Goal: Check status: Check status

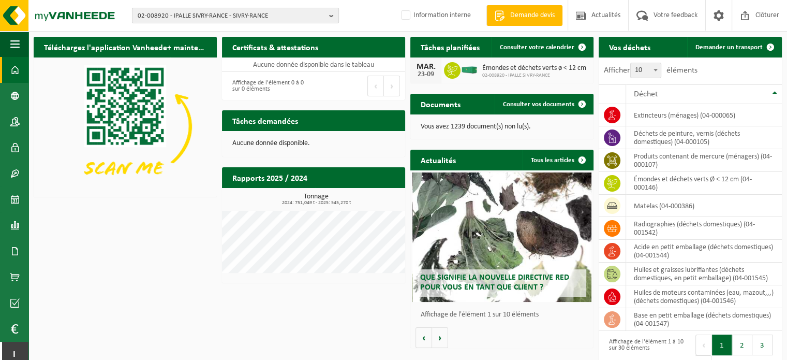
click at [331, 17] on b "button" at bounding box center [333, 15] width 9 height 14
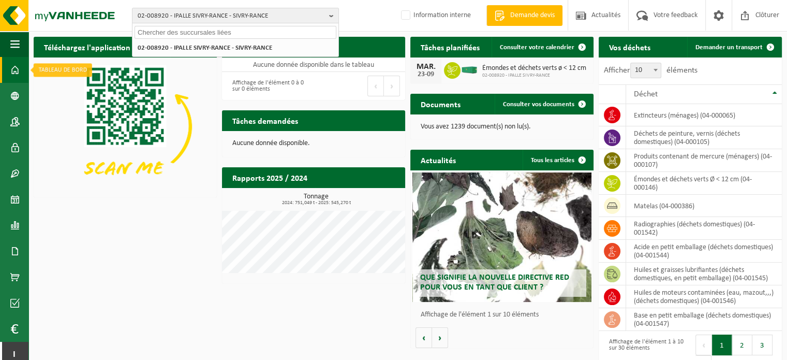
click at [13, 68] on span at bounding box center [14, 70] width 9 height 26
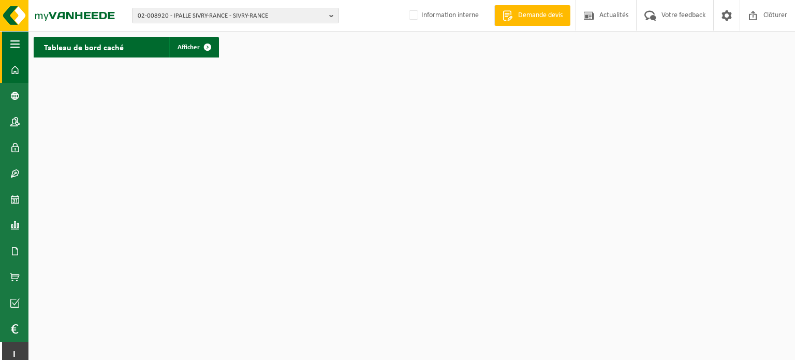
click at [13, 41] on span "button" at bounding box center [14, 44] width 9 height 26
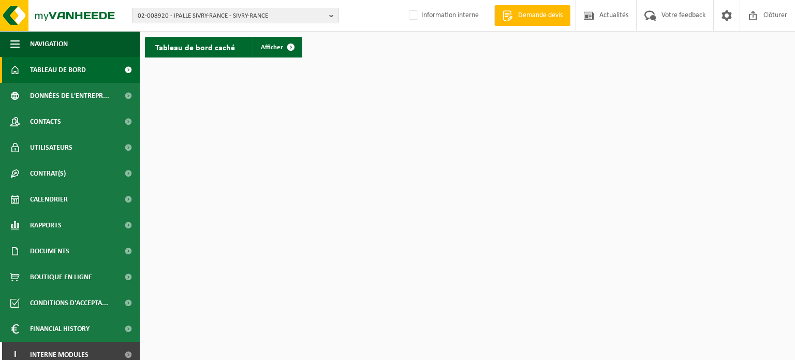
click at [58, 67] on span "Tableau de bord" at bounding box center [58, 70] width 56 height 26
click at [770, 12] on span "Clôturer" at bounding box center [775, 15] width 29 height 31
click at [328, 15] on button "01-000001 - VILLEROY & BOCH WELLNESS NV - ROESELARE" at bounding box center [235, 16] width 207 height 16
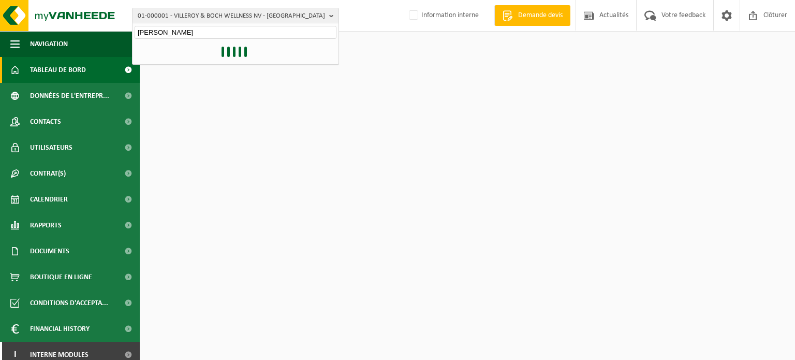
type input "ipalle sivry rance"
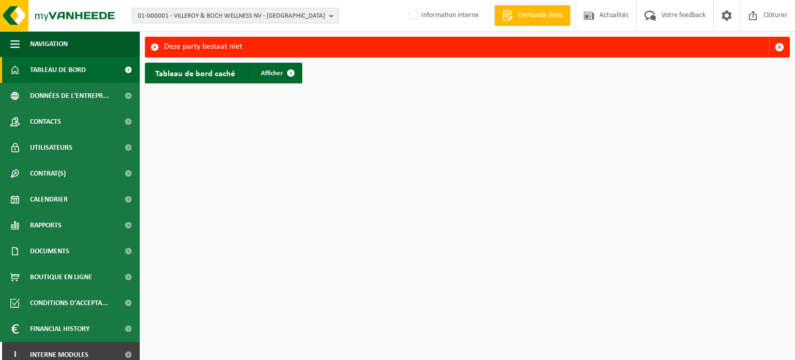
click at [316, 14] on span "01-000001 - VILLEROY & BOCH WELLNESS NV - [GEOGRAPHIC_DATA]" at bounding box center [231, 16] width 187 height 16
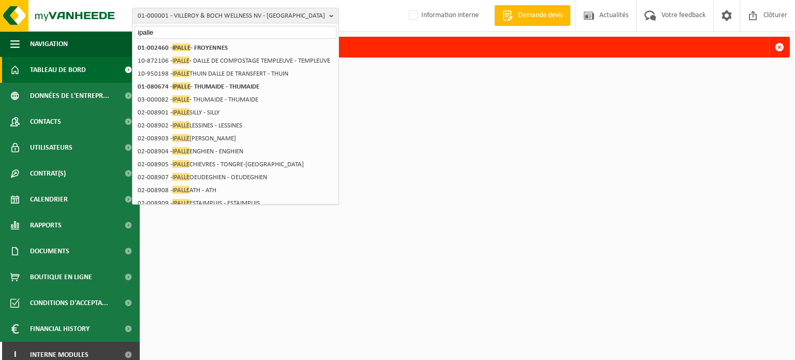
type input "ipalle"
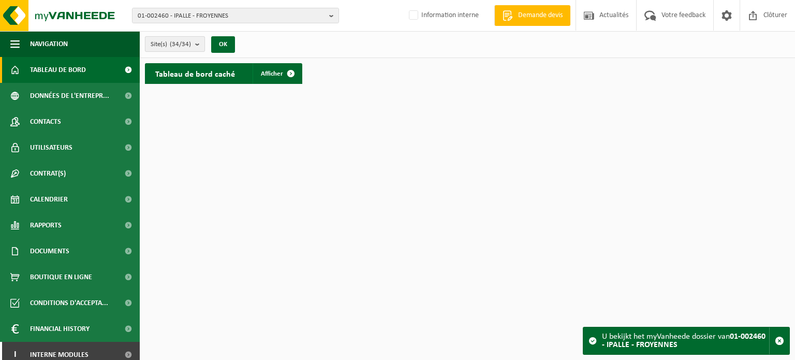
click at [199, 47] on b "submit" at bounding box center [199, 44] width 9 height 14
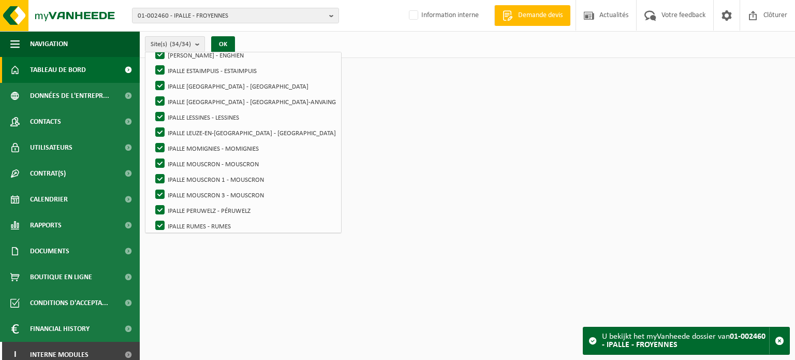
scroll to position [362, 0]
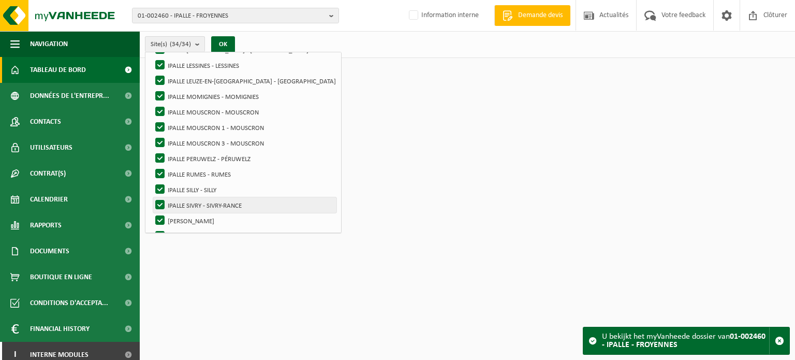
click at [196, 207] on label "IPALLE SIVRY - SIVRY-RANCE" at bounding box center [244, 205] width 183 height 16
click at [152, 197] on input "IPALLE SIVRY - SIVRY-RANCE" at bounding box center [151, 197] width 1 height 1
drag, startPoint x: 166, startPoint y: 207, endPoint x: 170, endPoint y: 211, distance: 6.2
click at [166, 207] on label "IPALLE SIVRY - SIVRY-RANCE" at bounding box center [244, 205] width 183 height 16
click at [152, 197] on input "IPALLE SIVRY - SIVRY-RANCE" at bounding box center [151, 197] width 1 height 1
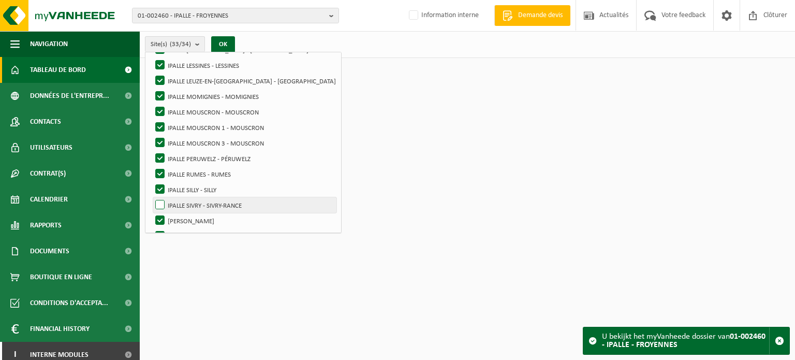
checkbox input "true"
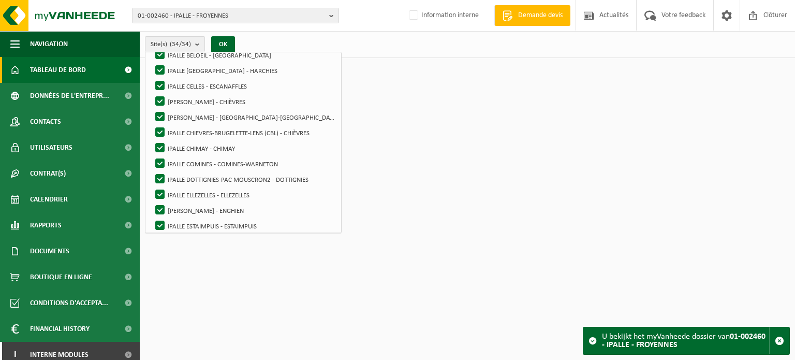
scroll to position [0, 0]
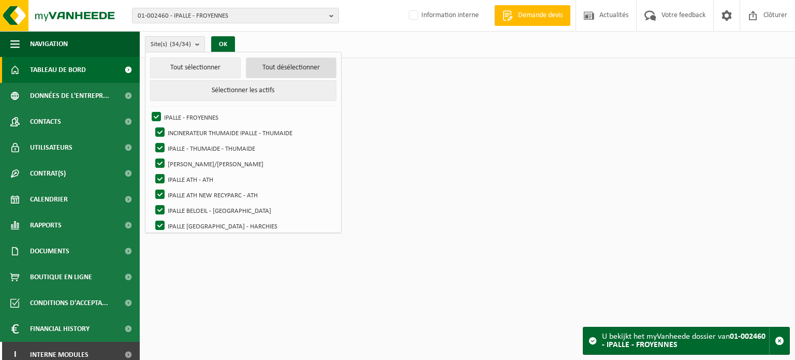
click at [264, 71] on button "Tout désélectionner" at bounding box center [291, 67] width 91 height 21
checkbox input "false"
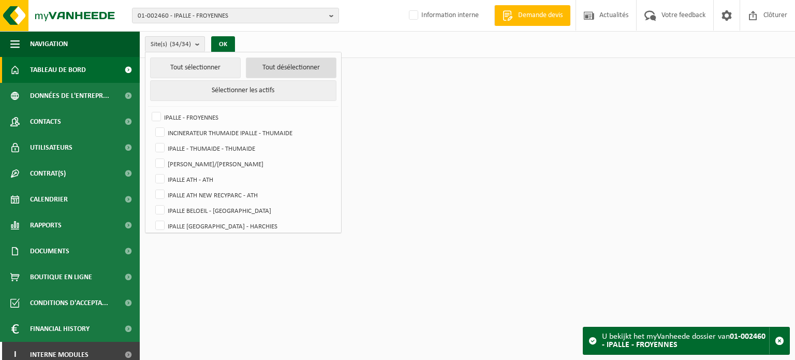
checkbox input "false"
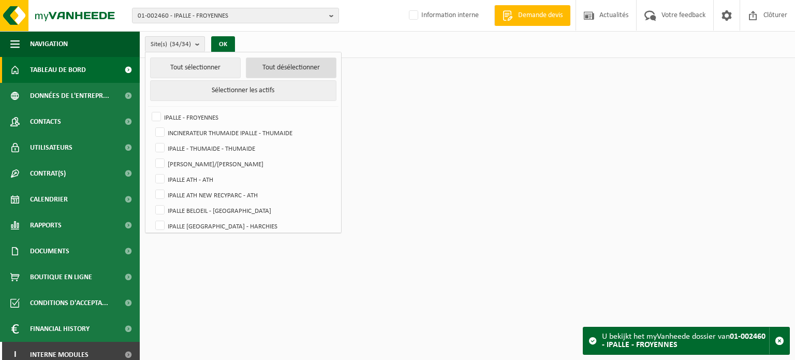
checkbox input "false"
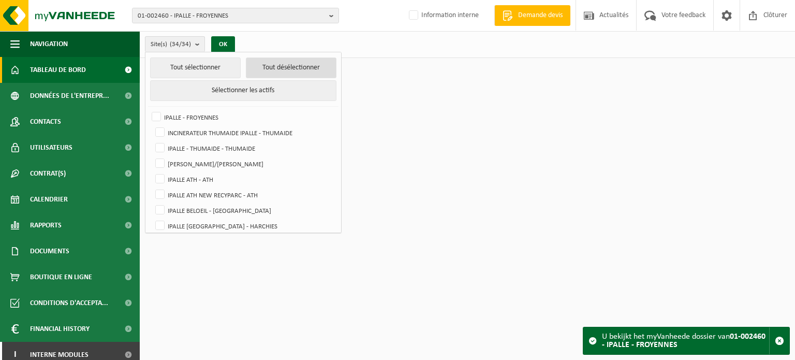
checkbox input "false"
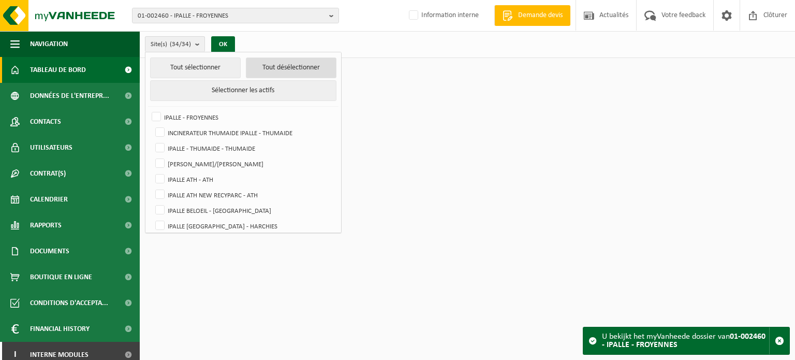
checkbox input "false"
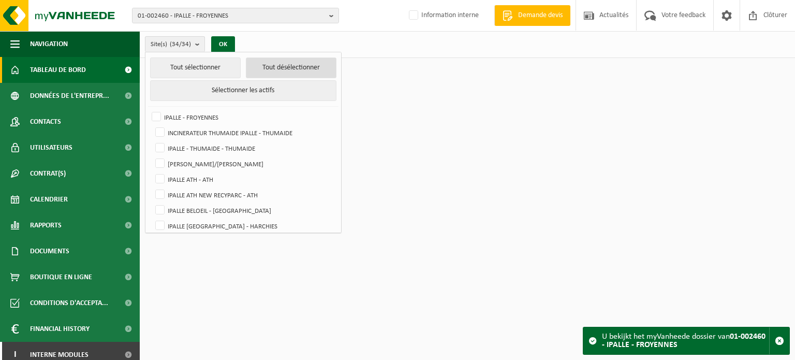
checkbox input "false"
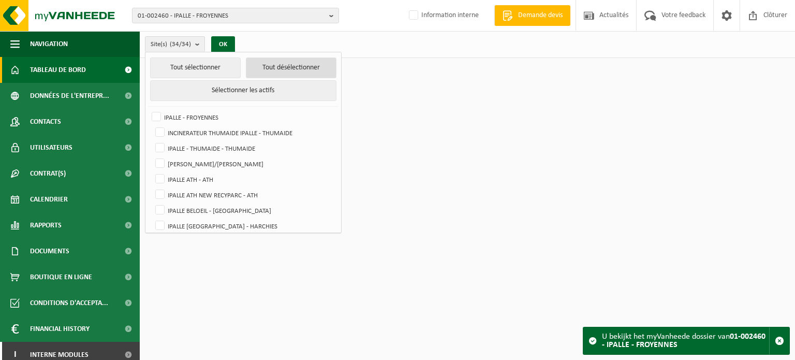
checkbox input "false"
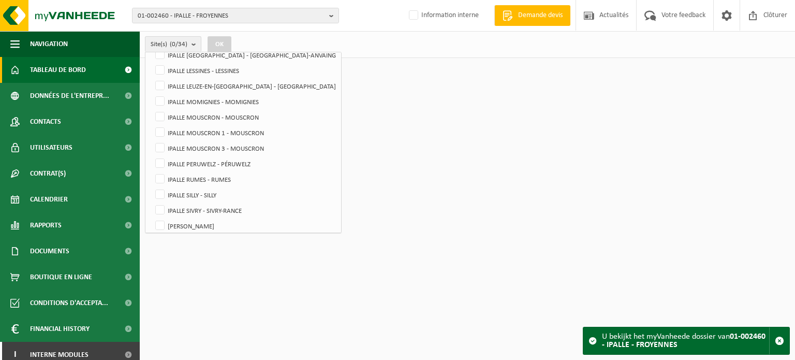
scroll to position [362, 0]
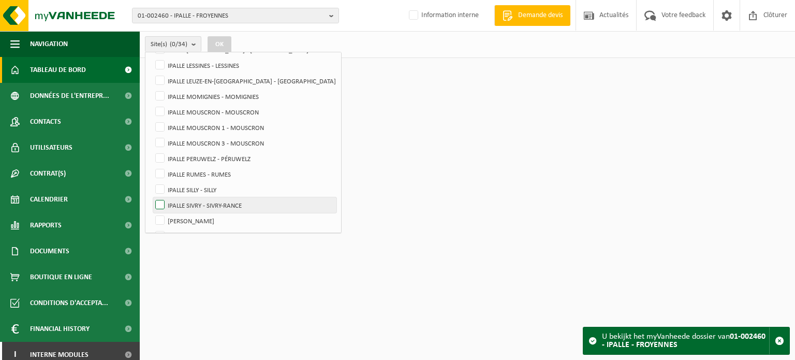
click at [160, 202] on label "IPALLE SIVRY - SIVRY-RANCE" at bounding box center [244, 205] width 183 height 16
click at [152, 197] on input "IPALLE SIVRY - SIVRY-RANCE" at bounding box center [151, 197] width 1 height 1
checkbox input "true"
click at [219, 43] on button "OK" at bounding box center [220, 44] width 24 height 17
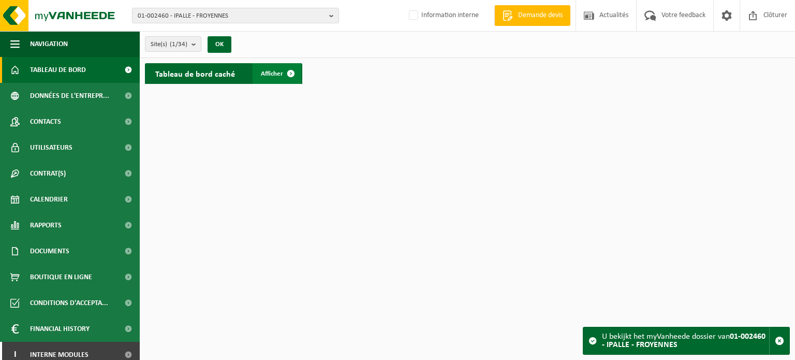
click at [273, 73] on span "Afficher" at bounding box center [272, 73] width 22 height 7
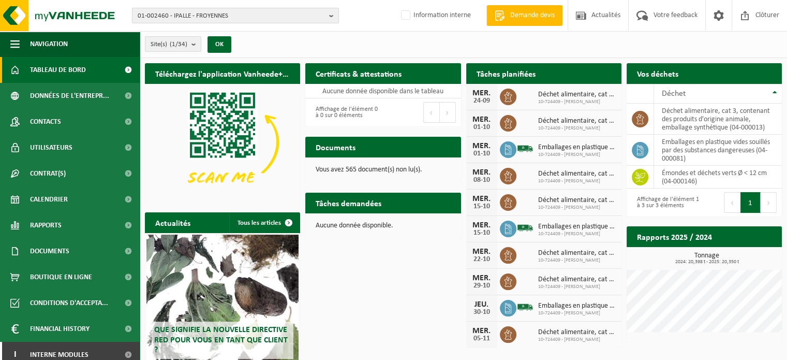
click at [334, 13] on b "button" at bounding box center [333, 15] width 9 height 14
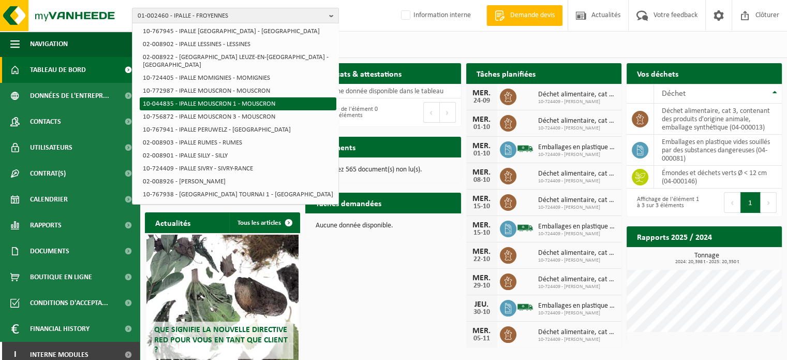
scroll to position [279, 0]
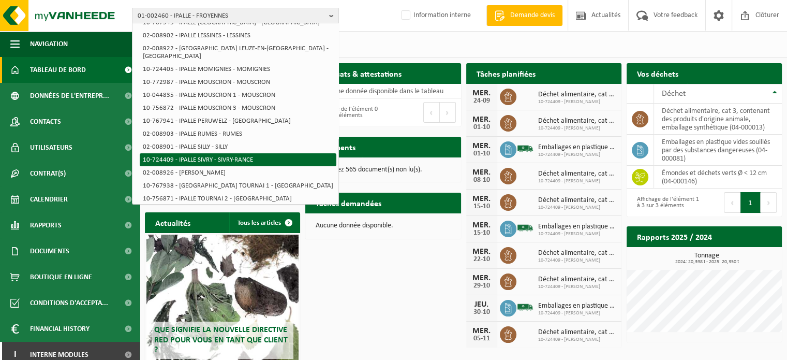
click at [143, 153] on li "10-724409 - IPALLE SIVRY - SIVRY-RANCE" at bounding box center [238, 159] width 197 height 13
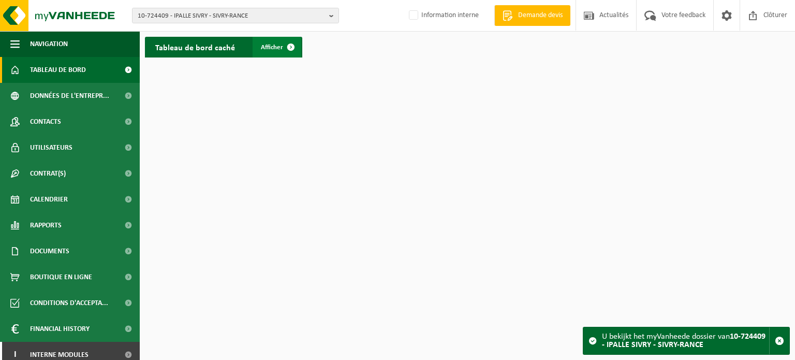
click at [267, 47] on span "Afficher" at bounding box center [272, 47] width 22 height 7
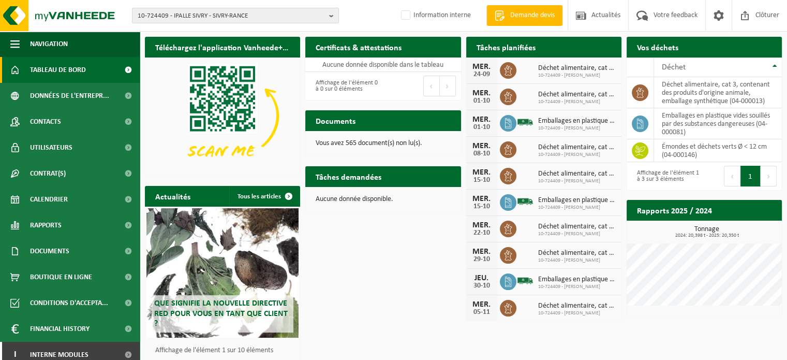
click at [333, 13] on b "button" at bounding box center [333, 15] width 9 height 14
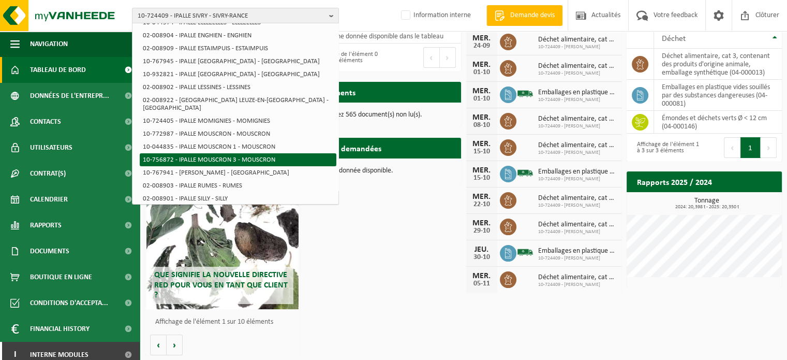
scroll to position [279, 0]
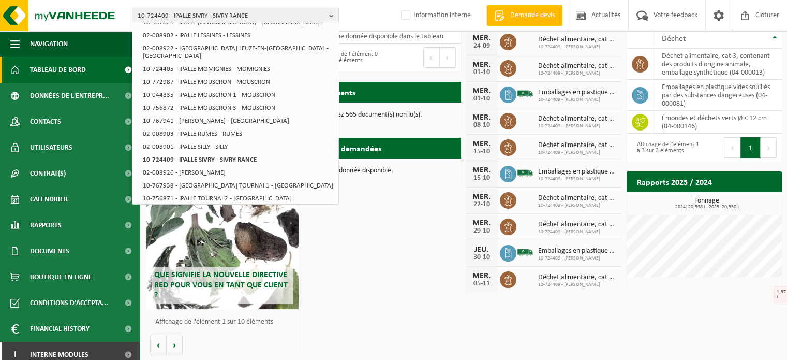
click at [258, 12] on span "10-724409 - IPALLE SIVRY - SIVRY-RANCE" at bounding box center [231, 16] width 187 height 16
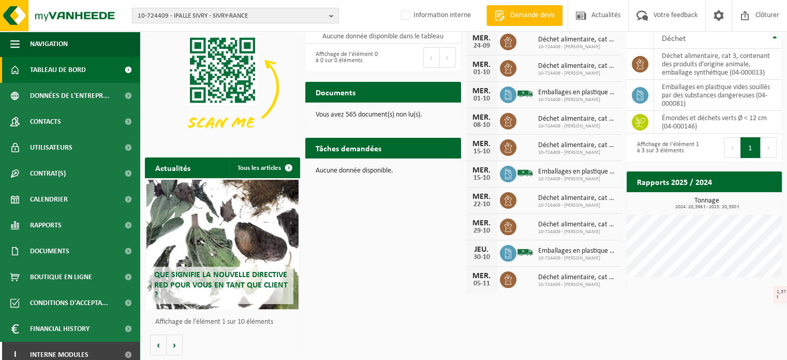
click at [330, 14] on b "button" at bounding box center [333, 15] width 9 height 14
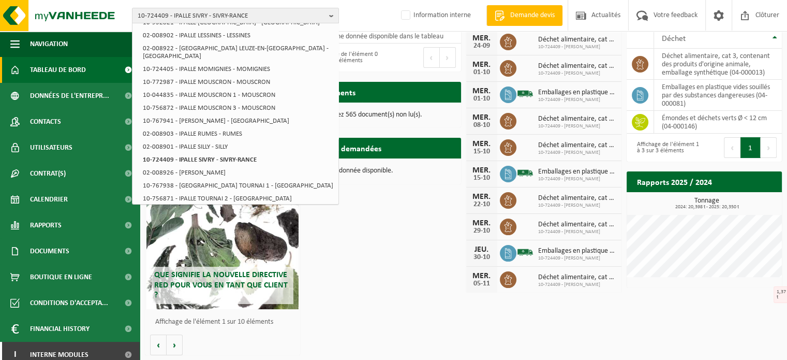
scroll to position [0, 0]
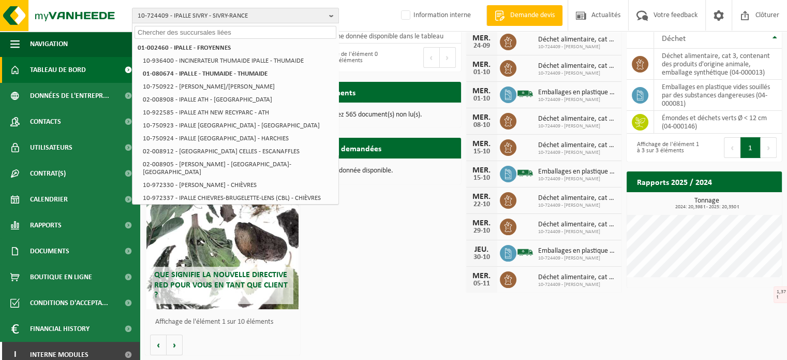
click at [174, 33] on input "text" at bounding box center [236, 32] width 202 height 13
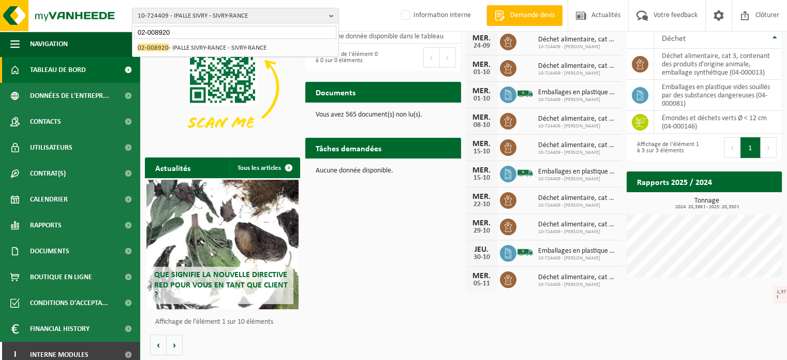
type input "02-008920"
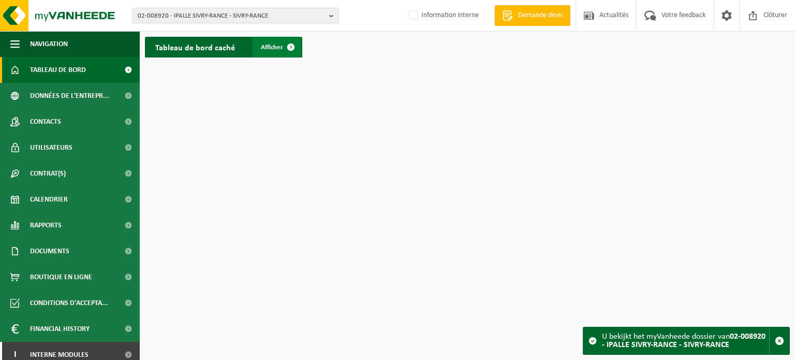
click at [279, 50] on span "Afficher" at bounding box center [272, 47] width 22 height 7
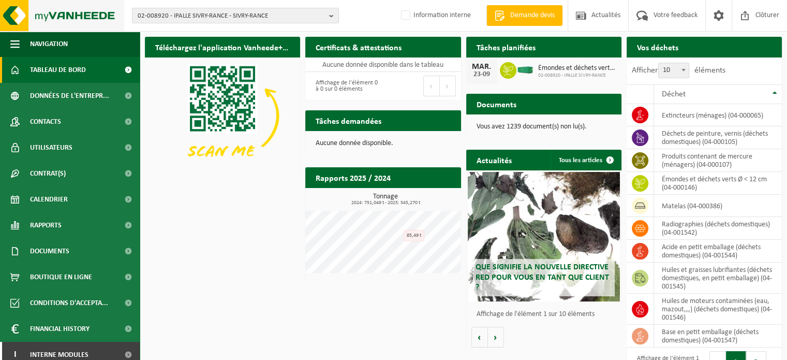
click at [55, 10] on img at bounding box center [62, 15] width 124 height 31
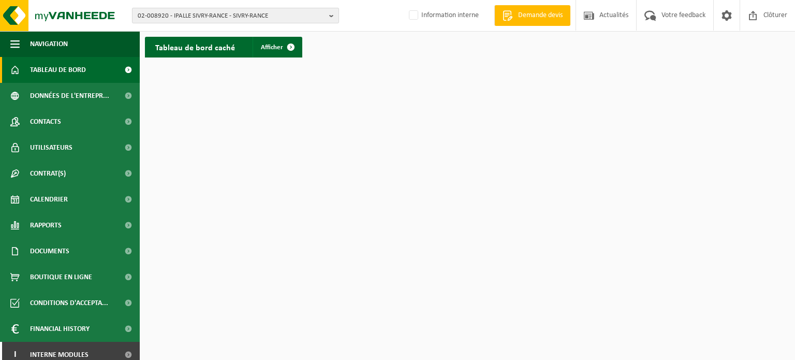
click at [319, 11] on span "02-008920 - IPALLE SIVRY-RANCE - SIVRY-RANCE" at bounding box center [231, 16] width 187 height 16
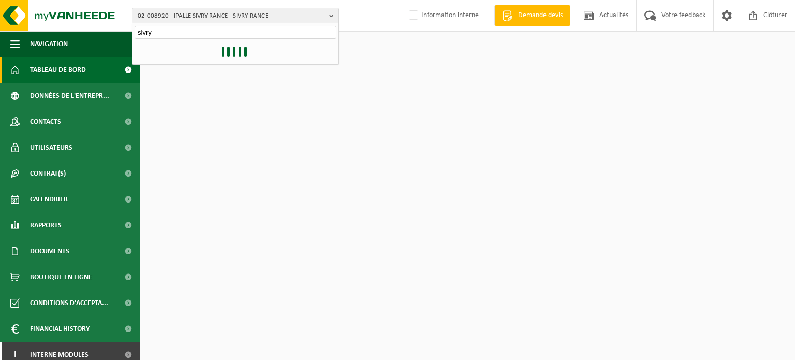
type input "sivry"
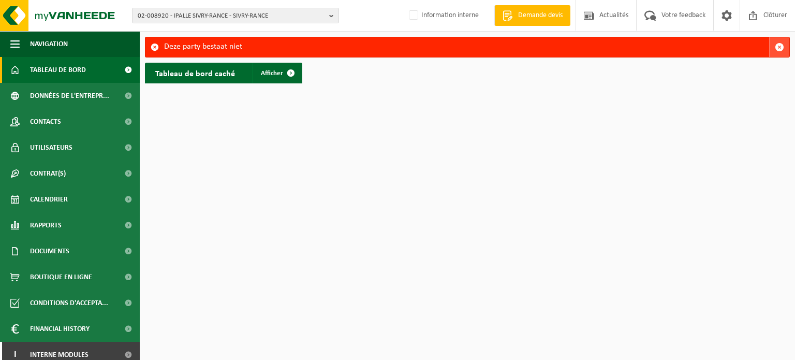
click at [776, 47] on span "button" at bounding box center [779, 46] width 9 height 9
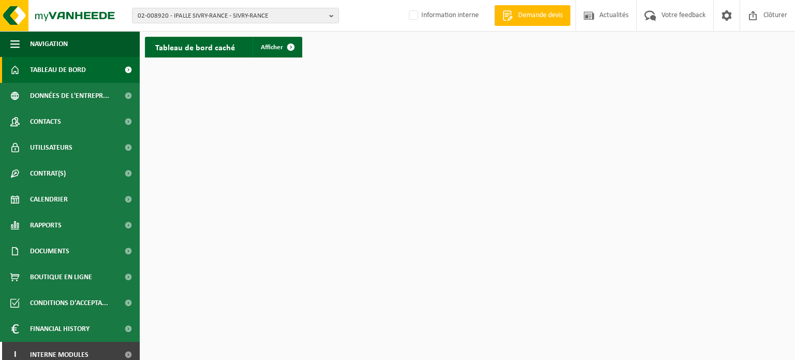
drag, startPoint x: 335, startPoint y: 14, endPoint x: 335, endPoint y: 23, distance: 9.3
click at [335, 14] on b "button" at bounding box center [333, 15] width 9 height 14
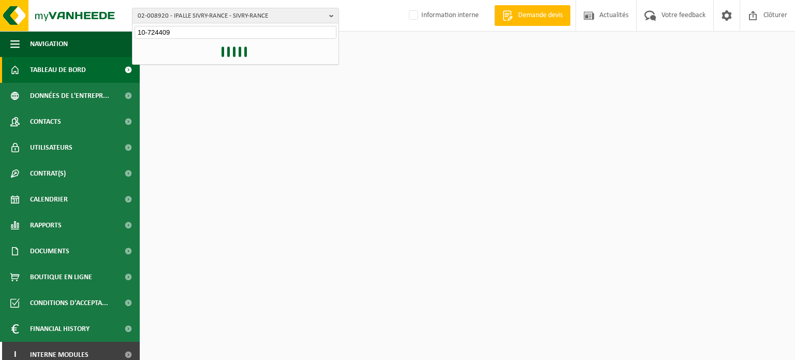
type input "10-724409"
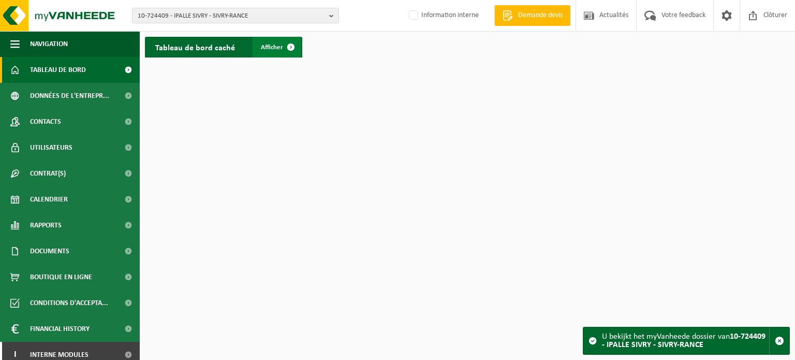
click at [273, 45] on span "Afficher" at bounding box center [272, 47] width 22 height 7
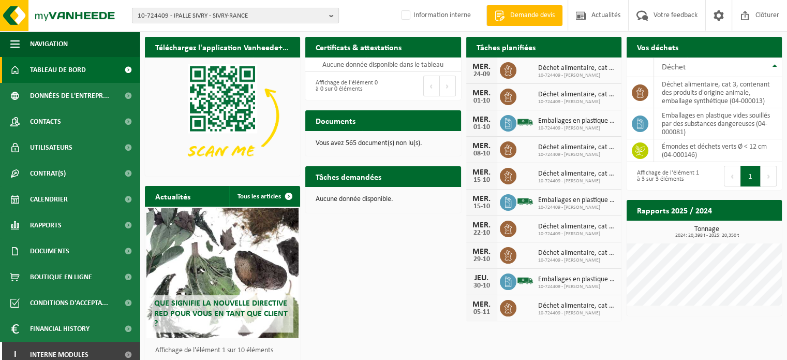
click at [325, 9] on span "10-724409 - IPALLE SIVRY - SIVRY-RANCE" at bounding box center [231, 16] width 187 height 16
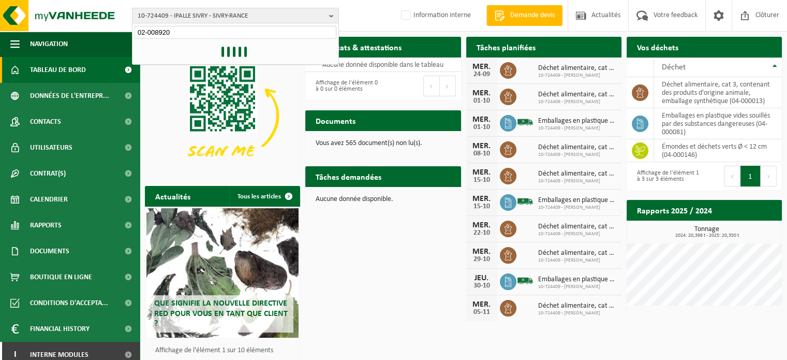
type input "02-008920"
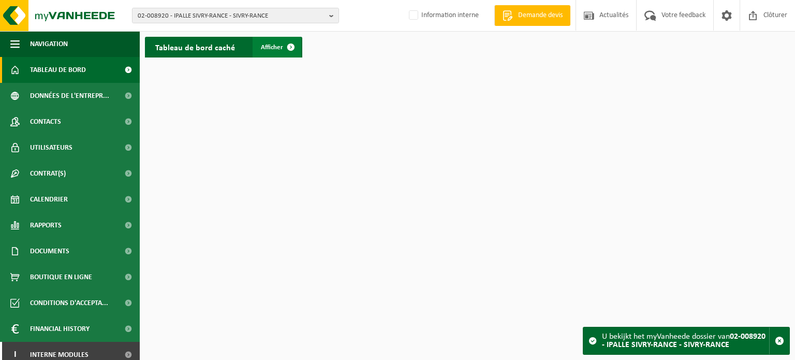
click at [265, 41] on link "Afficher" at bounding box center [277, 47] width 49 height 21
